Goal: Task Accomplishment & Management: Manage account settings

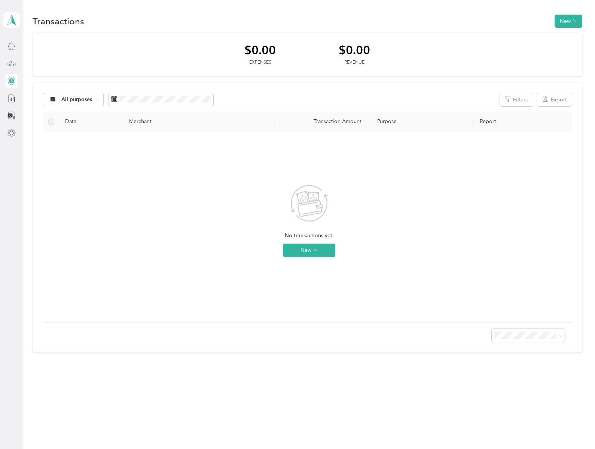
click at [12, 46] on icon at bounding box center [11, 46] width 8 height 8
click at [577, 21] on icon "button" at bounding box center [575, 21] width 4 height 4
click at [96, 99] on icon at bounding box center [96, 99] width 3 height 3
click at [510, 99] on icon "button" at bounding box center [507, 98] width 5 height 5
click at [309, 250] on button "New" at bounding box center [309, 249] width 52 height 13
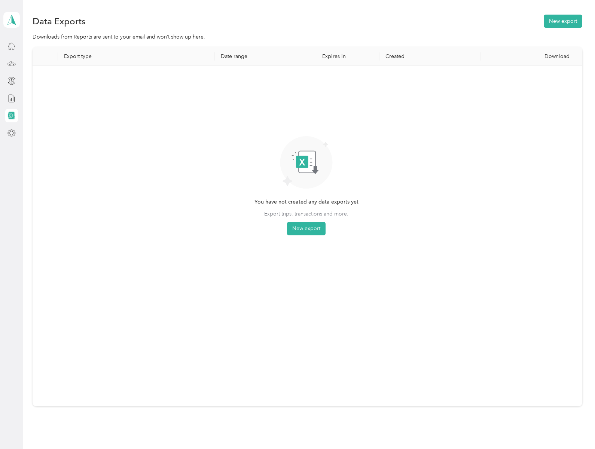
click at [12, 19] on polygon at bounding box center [14, 20] width 4 height 10
click at [306, 202] on span "You have not created any data exports yet" at bounding box center [306, 202] width 104 height 8
